Goal: Task Accomplishment & Management: Complete application form

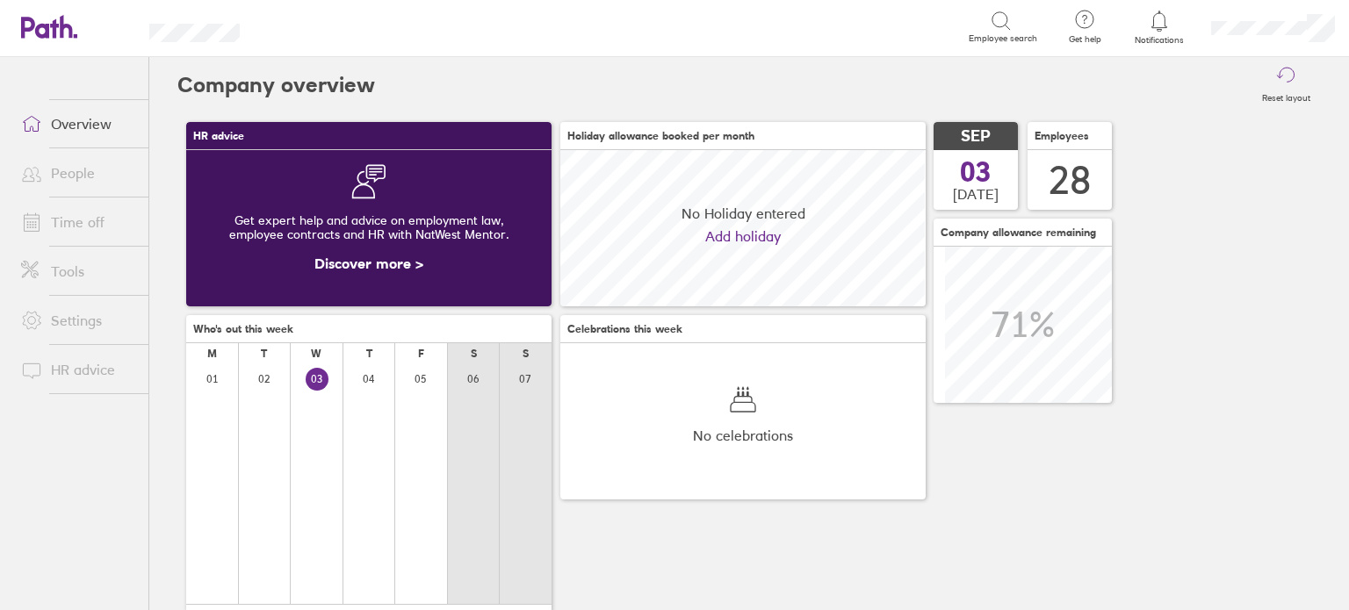
scroll to position [155, 365]
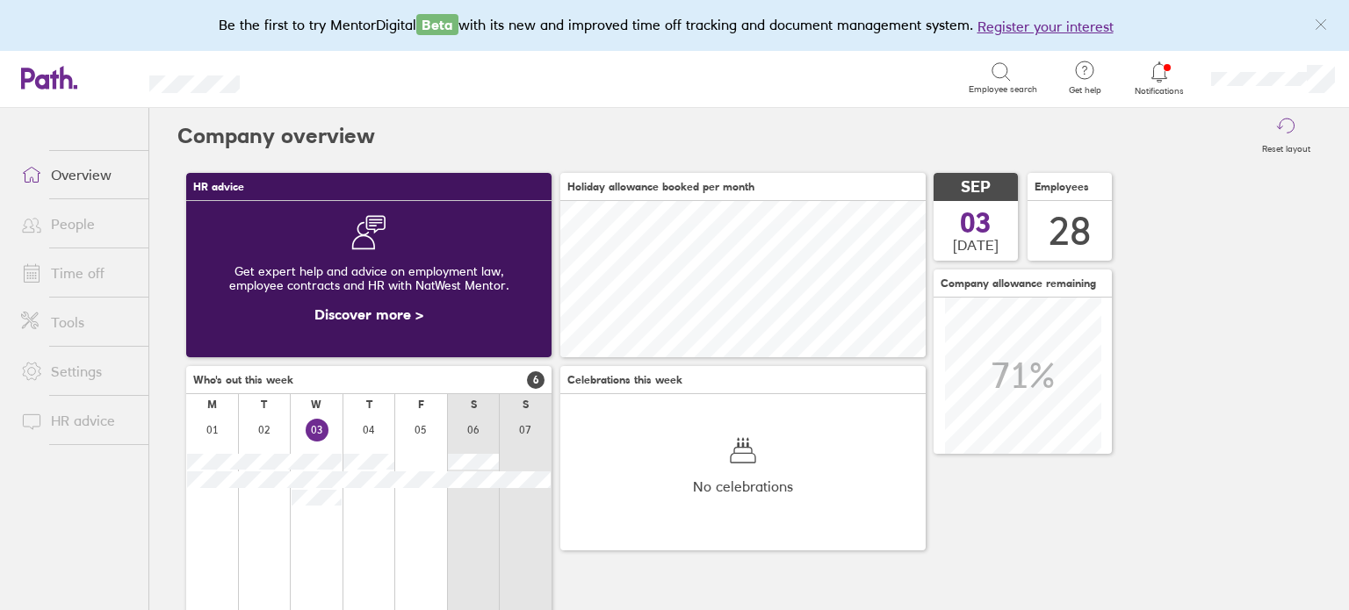
click at [276, 556] on div at bounding box center [264, 535] width 53 height 240
click at [85, 224] on link "People" at bounding box center [77, 223] width 141 height 35
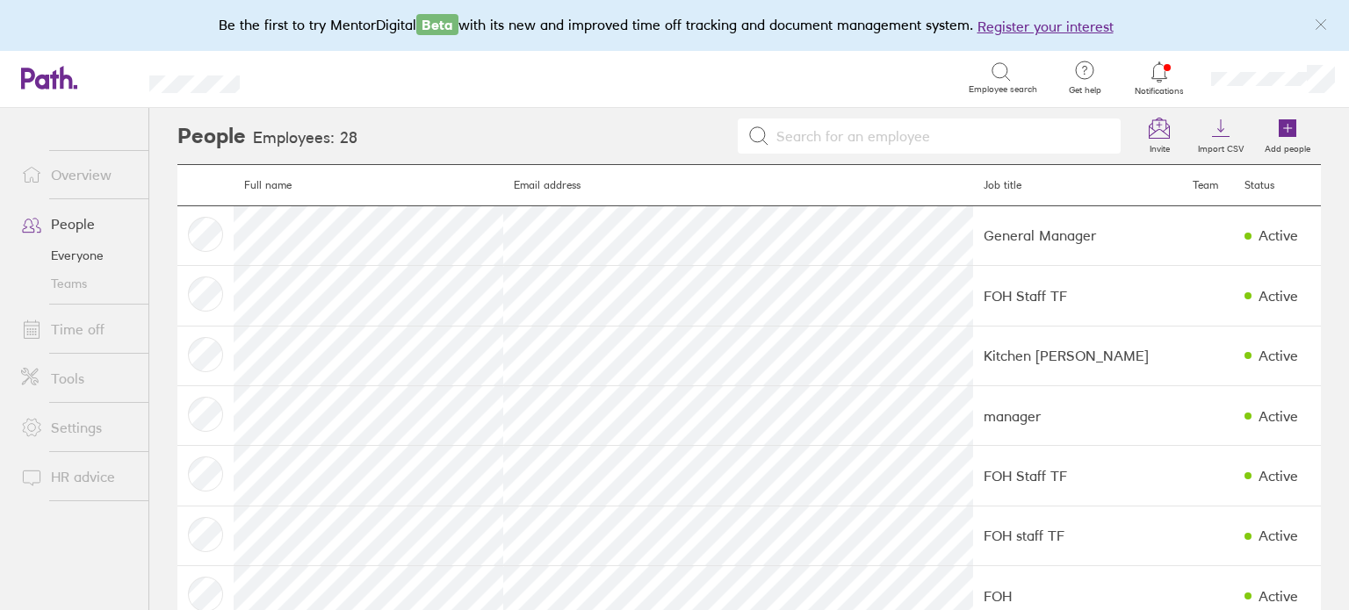
click at [91, 277] on link "Teams" at bounding box center [77, 284] width 141 height 28
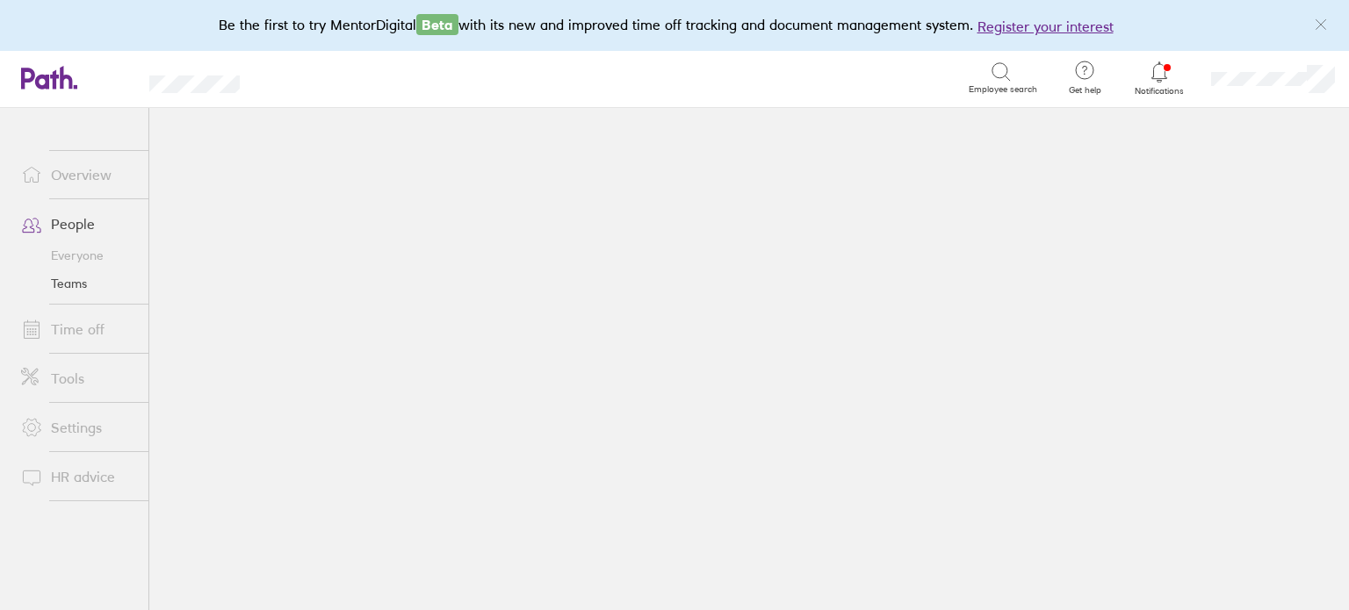
click at [84, 333] on link "Time off" at bounding box center [77, 329] width 141 height 35
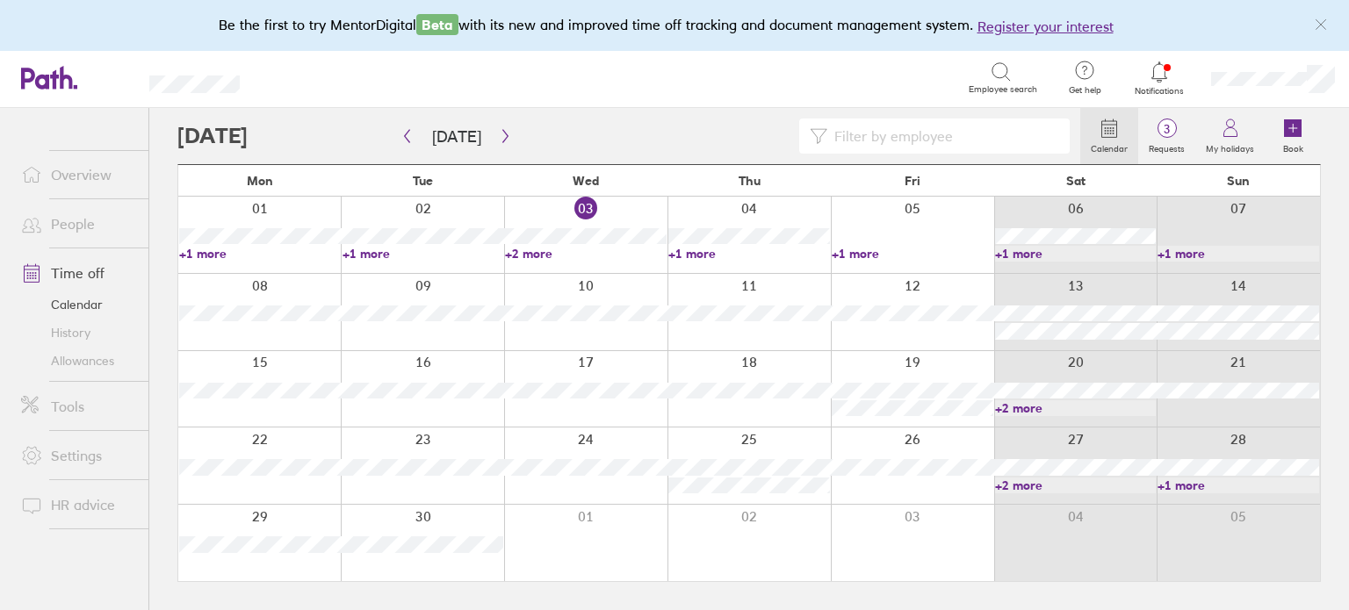
click at [1022, 252] on link "+1 more" at bounding box center [1076, 254] width 162 height 16
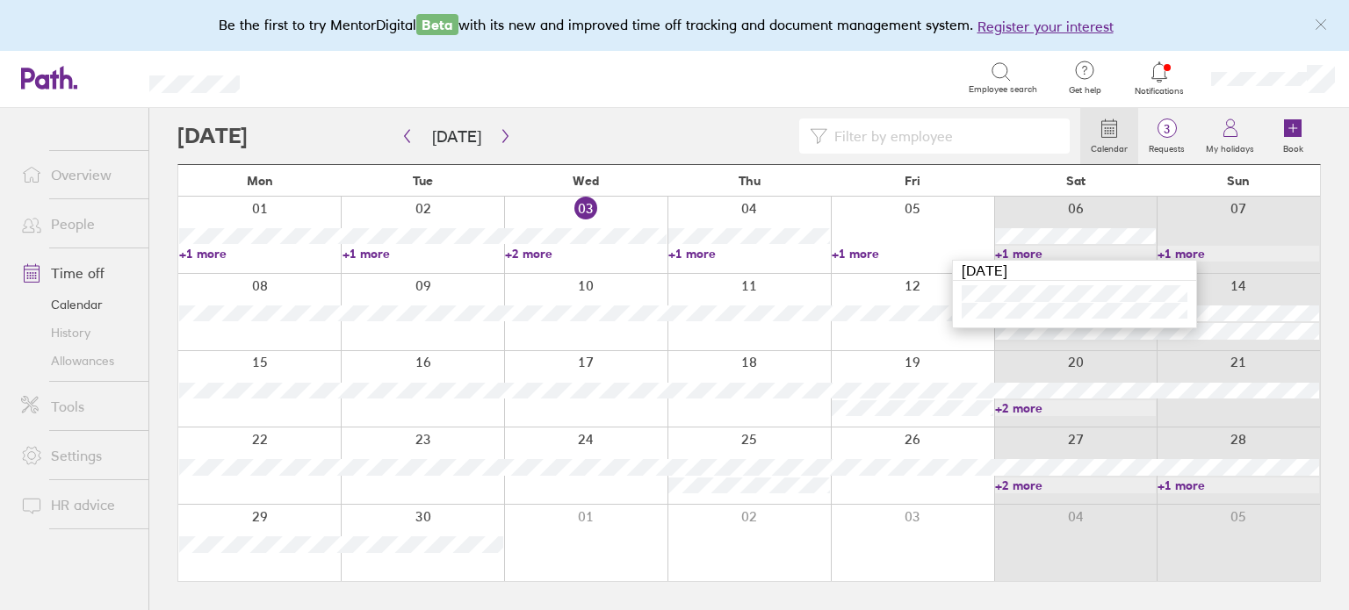
click at [1031, 252] on link "+1 more" at bounding box center [1076, 254] width 162 height 16
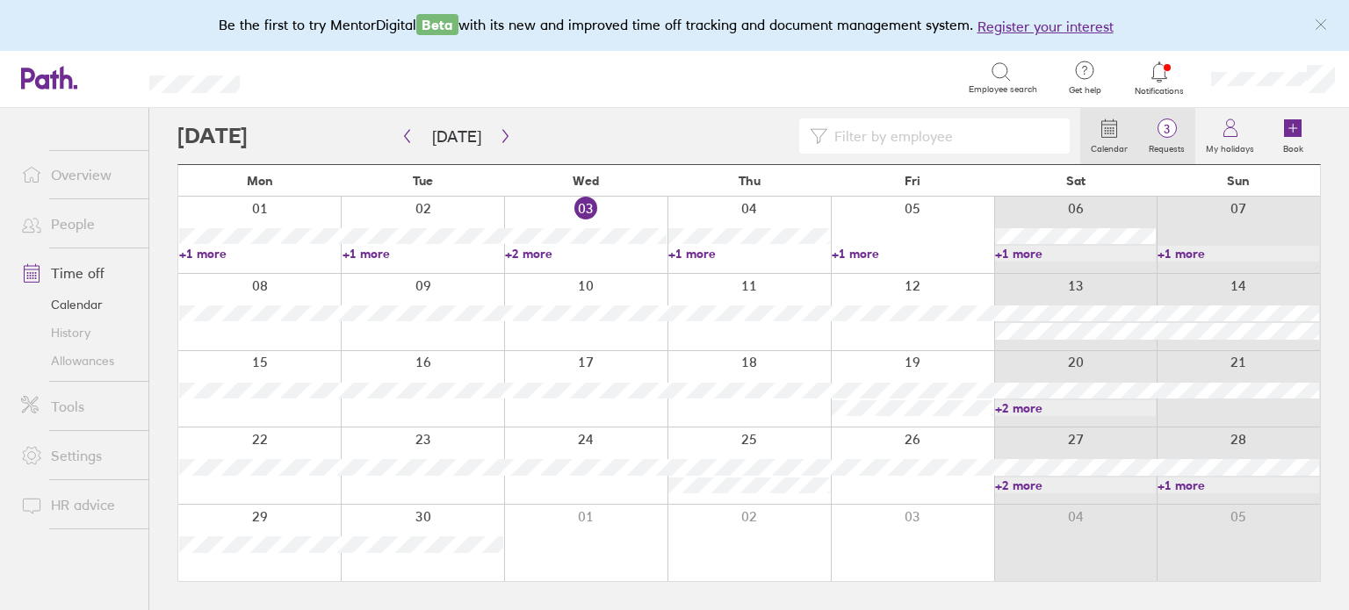
click at [1167, 130] on span "3" at bounding box center [1166, 129] width 57 height 14
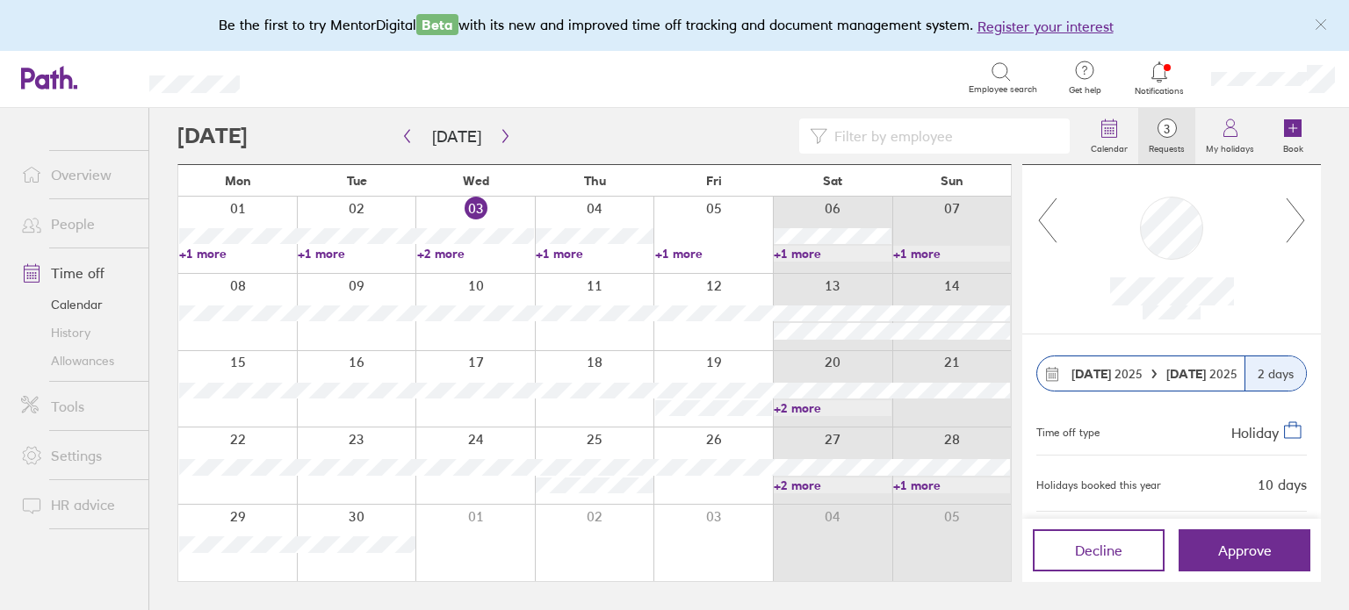
click at [1043, 277] on div at bounding box center [1171, 249] width 299 height 169
click at [83, 200] on li "People" at bounding box center [74, 223] width 148 height 49
click at [81, 218] on link "People" at bounding box center [77, 223] width 141 height 35
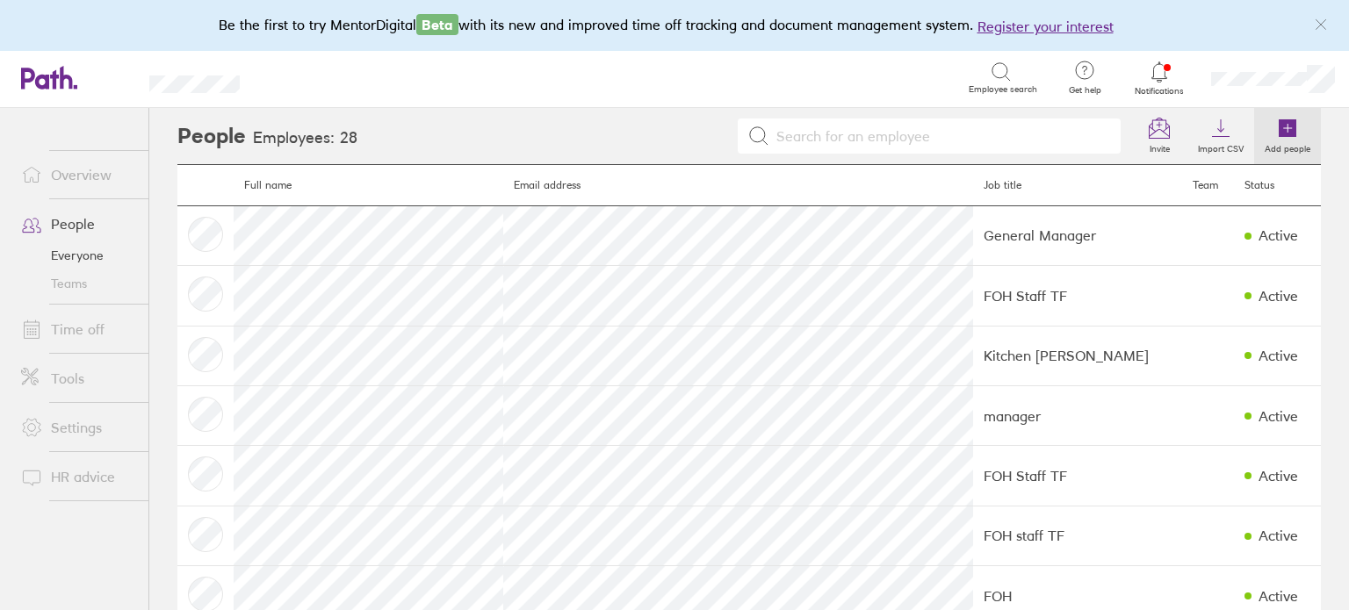
click at [1271, 114] on link "Add people" at bounding box center [1287, 136] width 67 height 56
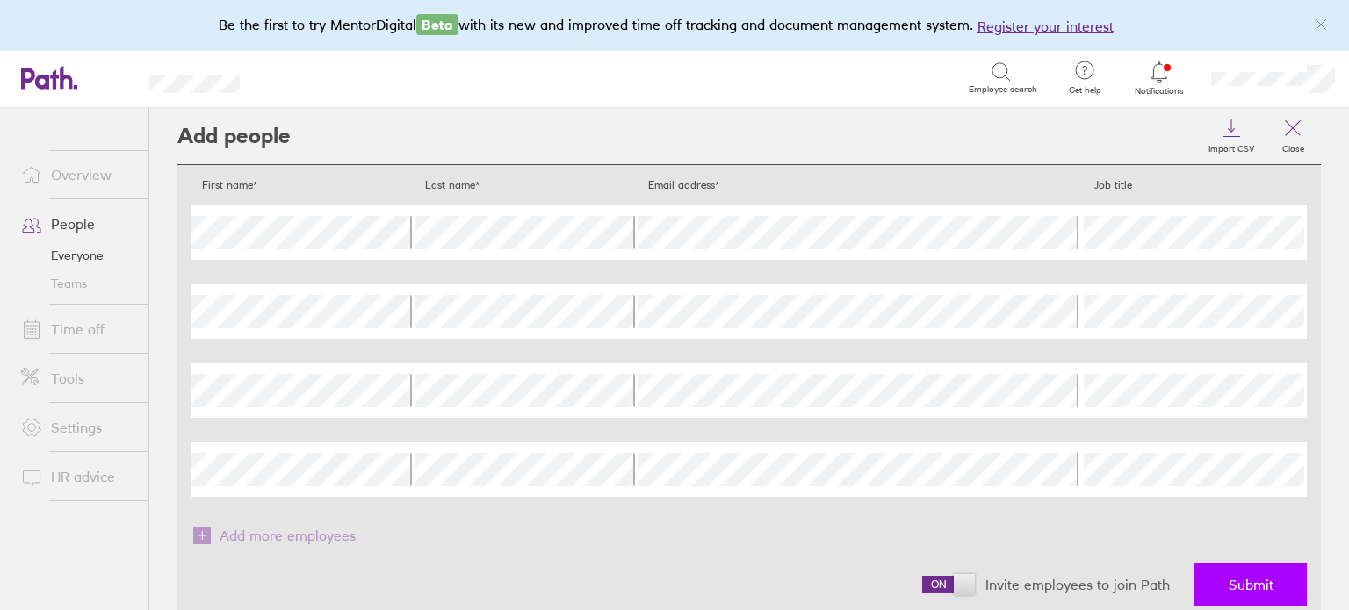
click at [1220, 569] on button "Submit" at bounding box center [1250, 585] width 112 height 42
click at [1220, 571] on button "Submit" at bounding box center [1250, 585] width 112 height 42
click at [1235, 591] on span "Submit" at bounding box center [1251, 585] width 45 height 16
click at [1229, 586] on span "Submit" at bounding box center [1251, 585] width 45 height 16
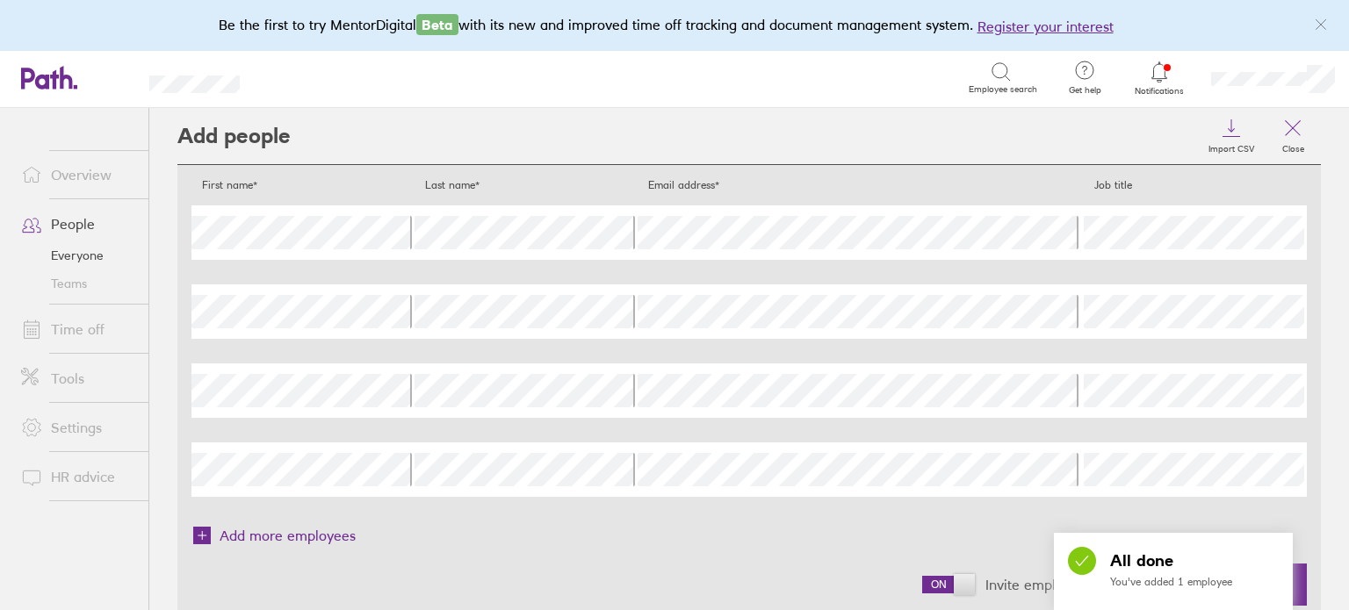
click at [992, 551] on div "Invite employees to join Path Submit" at bounding box center [748, 585] width 1115 height 70
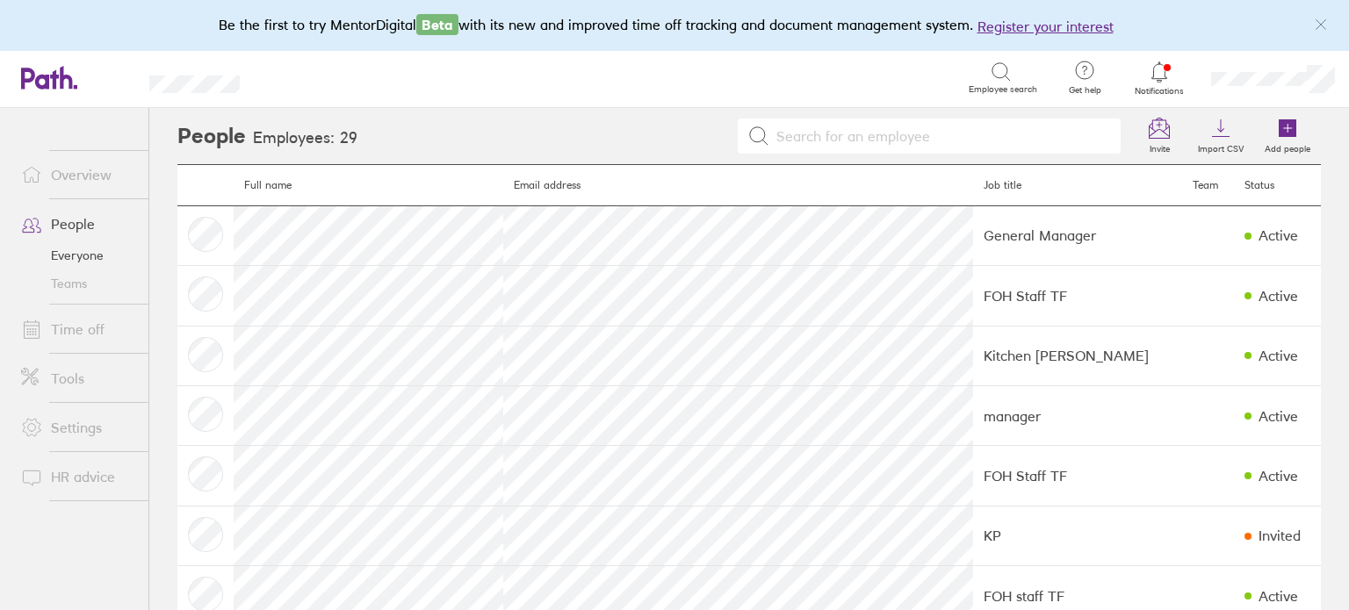
click at [105, 163] on link "Overview" at bounding box center [77, 174] width 141 height 35
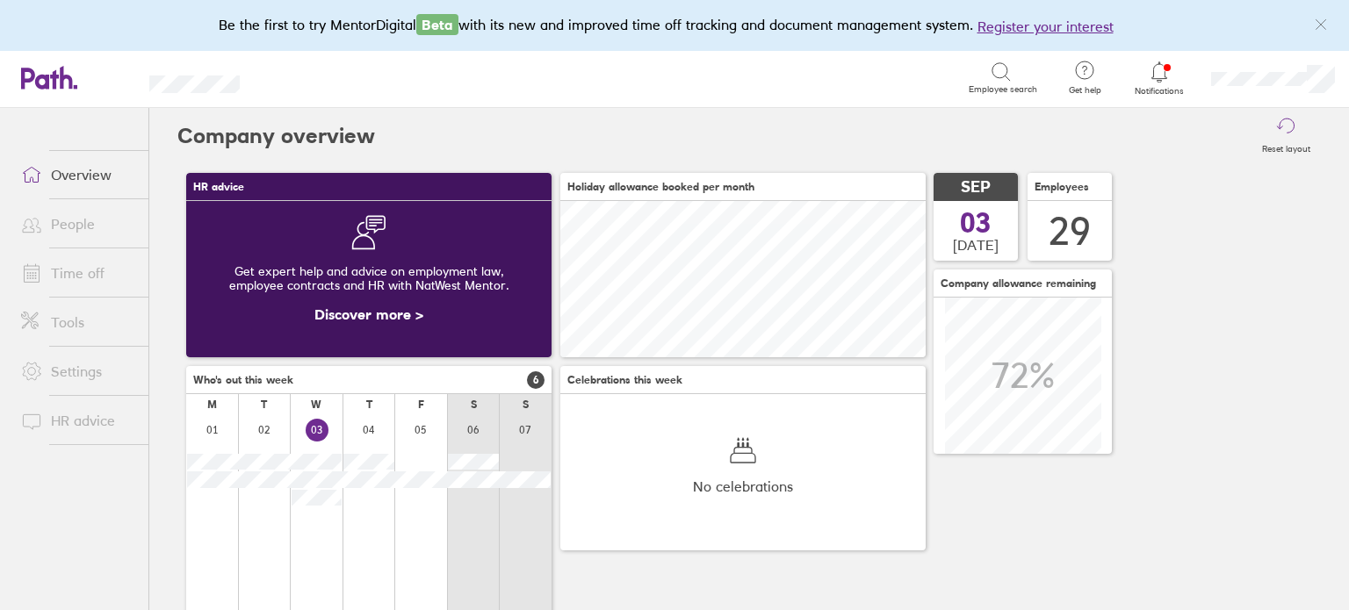
scroll to position [155, 0]
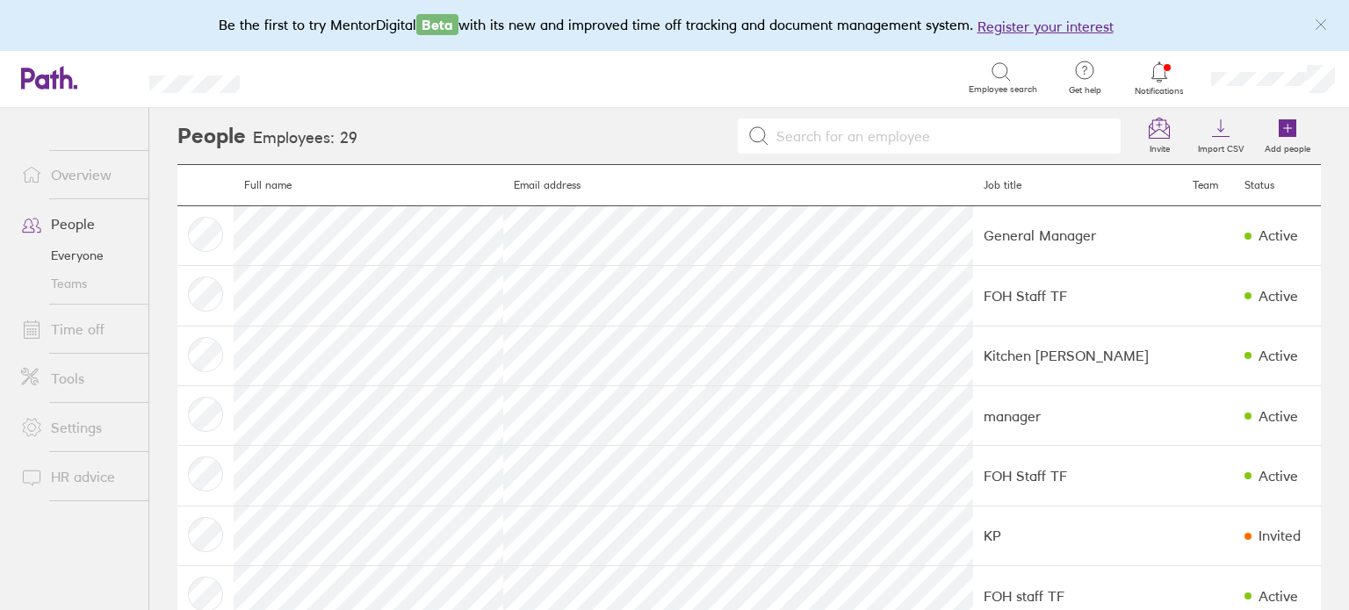
click at [80, 337] on link "Time off" at bounding box center [77, 329] width 141 height 35
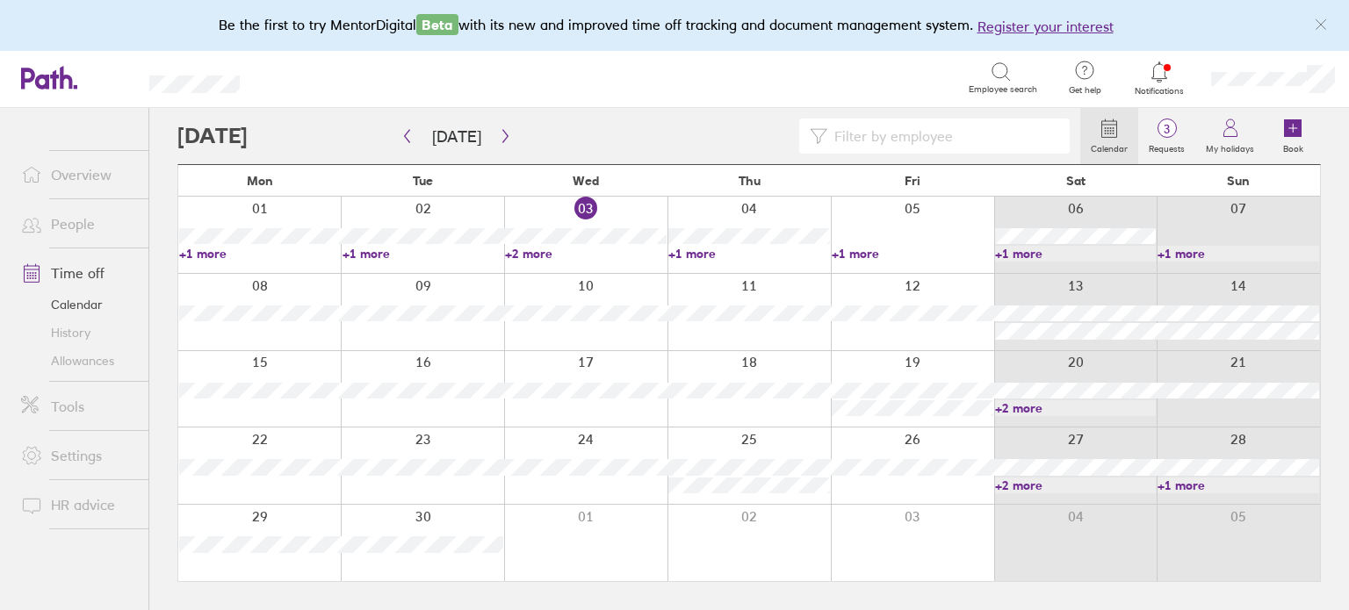
click at [1293, 132] on icon at bounding box center [1293, 128] width 18 height 18
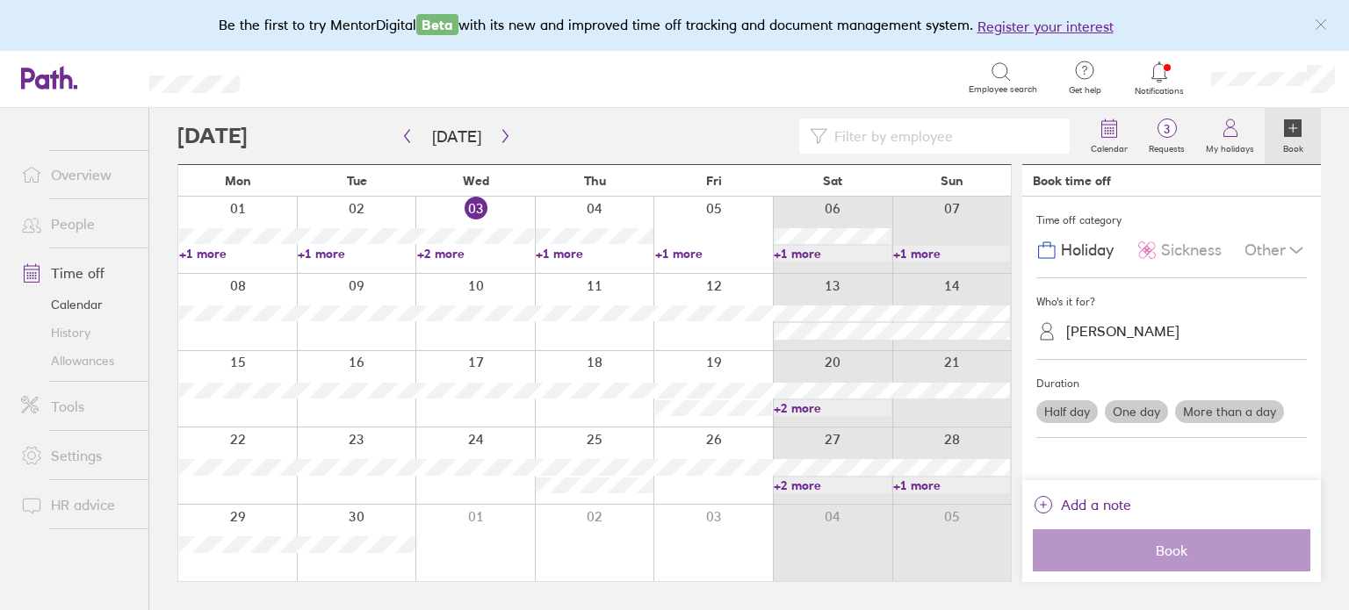
click at [1141, 414] on label "One day" at bounding box center [1136, 411] width 63 height 23
click at [0, 0] on input "One day" at bounding box center [0, 0] width 0 height 0
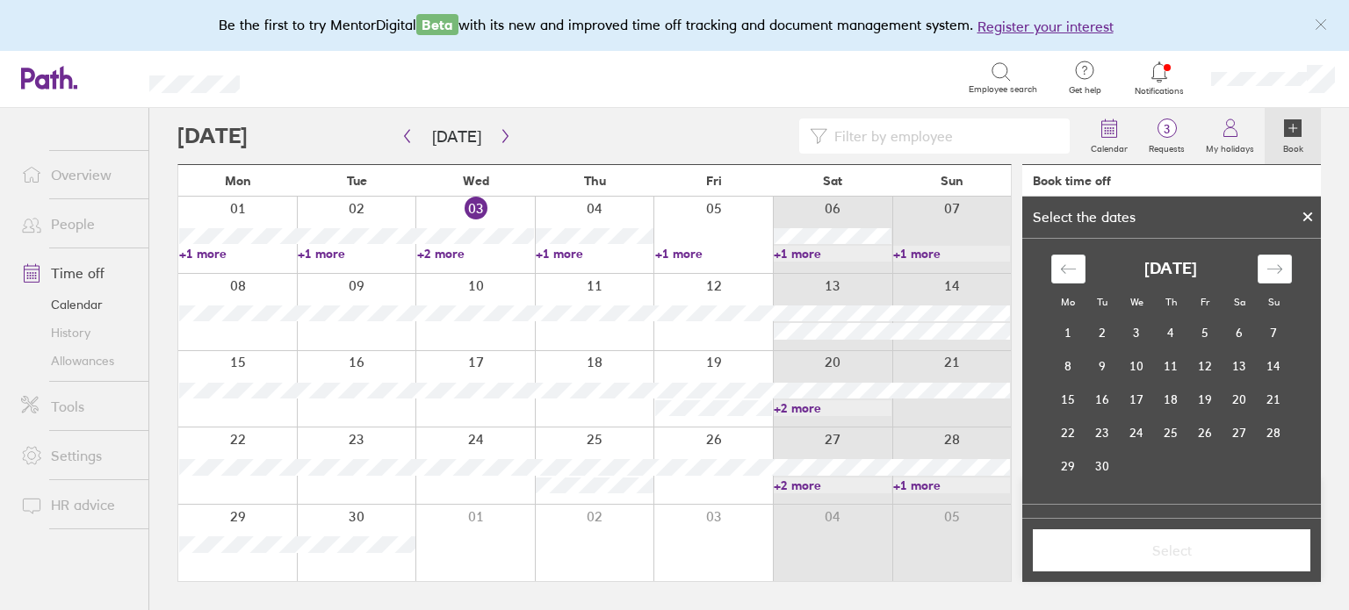
click at [1305, 212] on icon at bounding box center [1307, 217] width 12 height 11
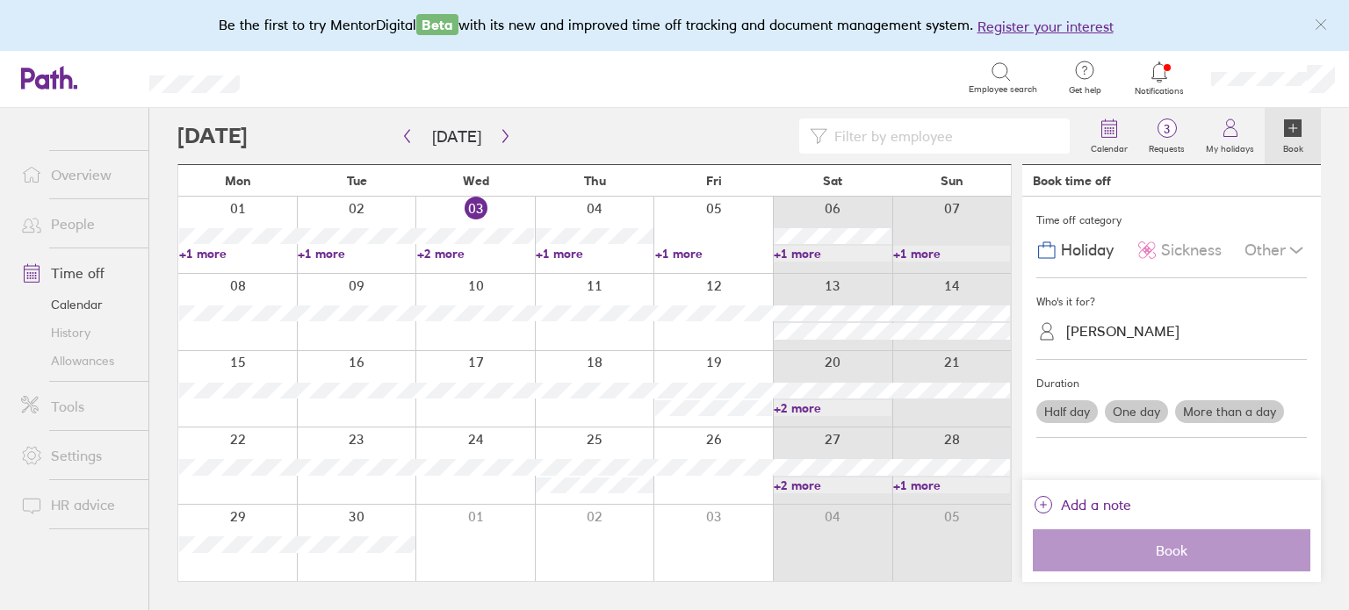
click at [1221, 404] on label "More than a day" at bounding box center [1229, 411] width 109 height 23
click at [0, 0] on input "More than a day" at bounding box center [0, 0] width 0 height 0
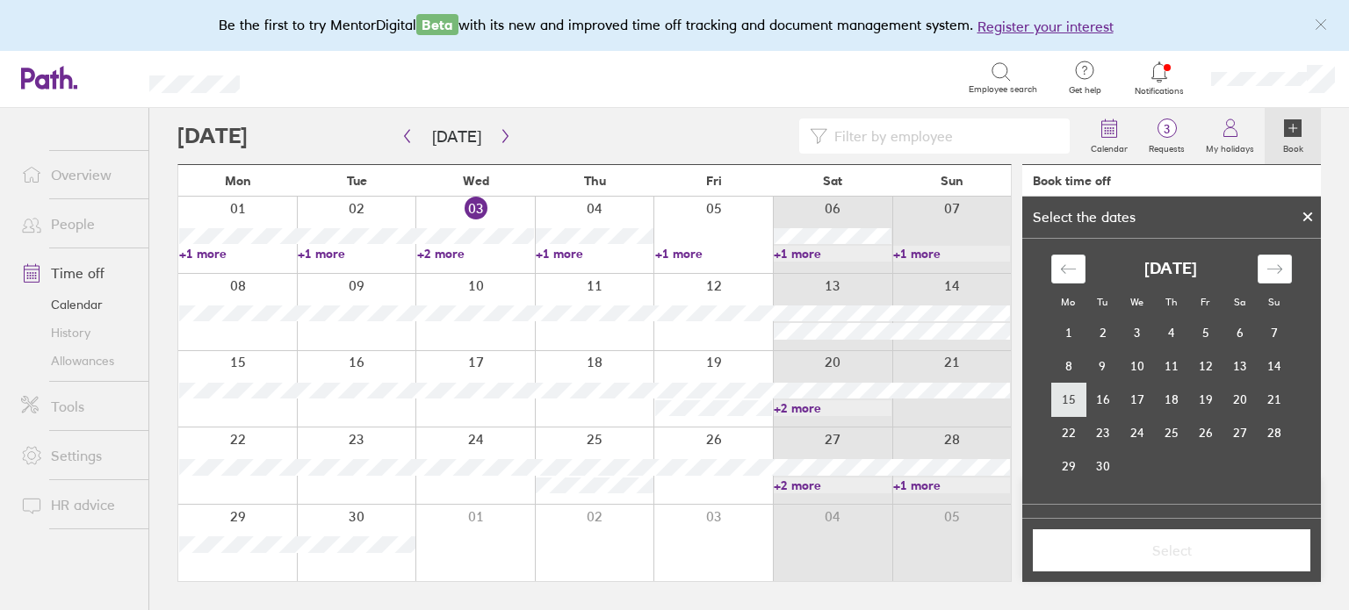
click at [1073, 391] on td "15" at bounding box center [1068, 399] width 34 height 33
click at [1098, 470] on td "30" at bounding box center [1102, 466] width 34 height 33
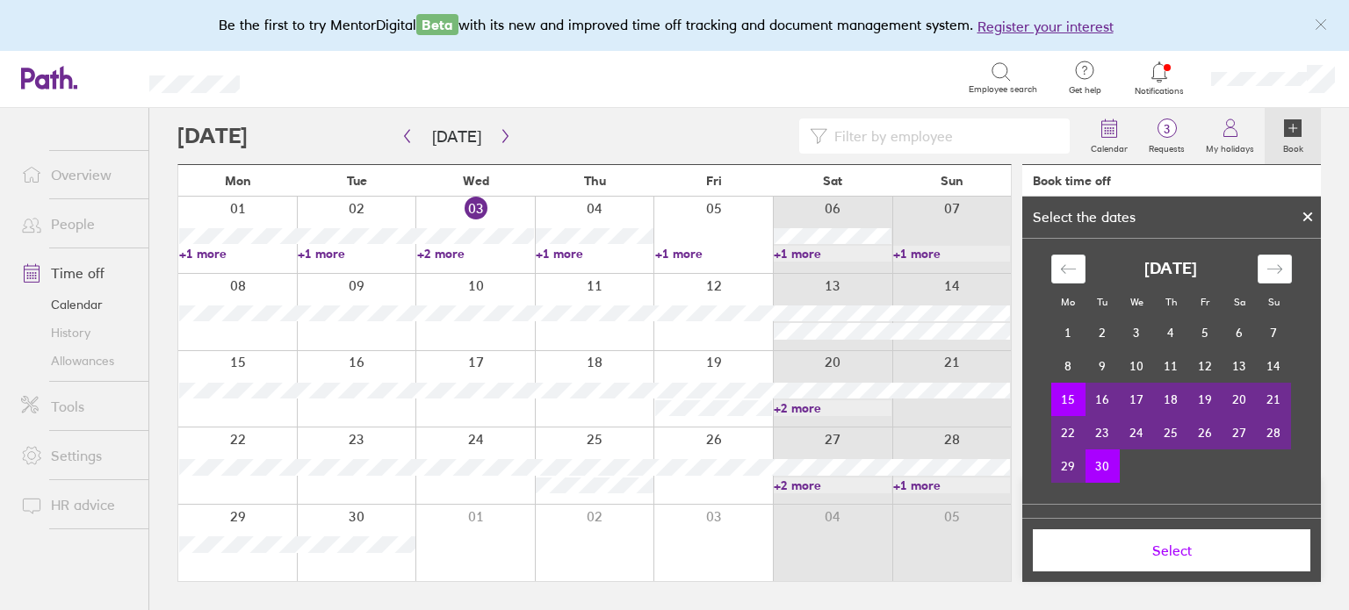
click at [1208, 544] on span "Select" at bounding box center [1171, 551] width 253 height 16
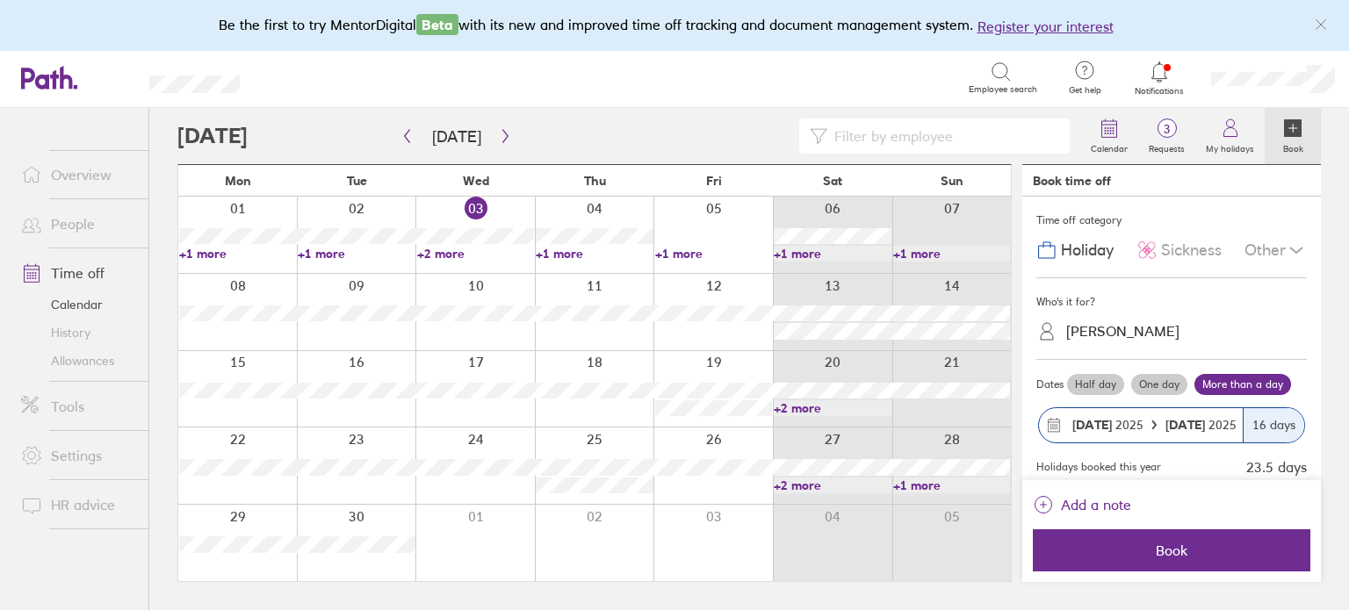
click at [727, 141] on div at bounding box center [628, 136] width 903 height 35
click at [689, 139] on div at bounding box center [628, 136] width 903 height 35
click at [649, 104] on div "Search Employee search" at bounding box center [657, 79] width 779 height 57
